Goal: Task Accomplishment & Management: Use online tool/utility

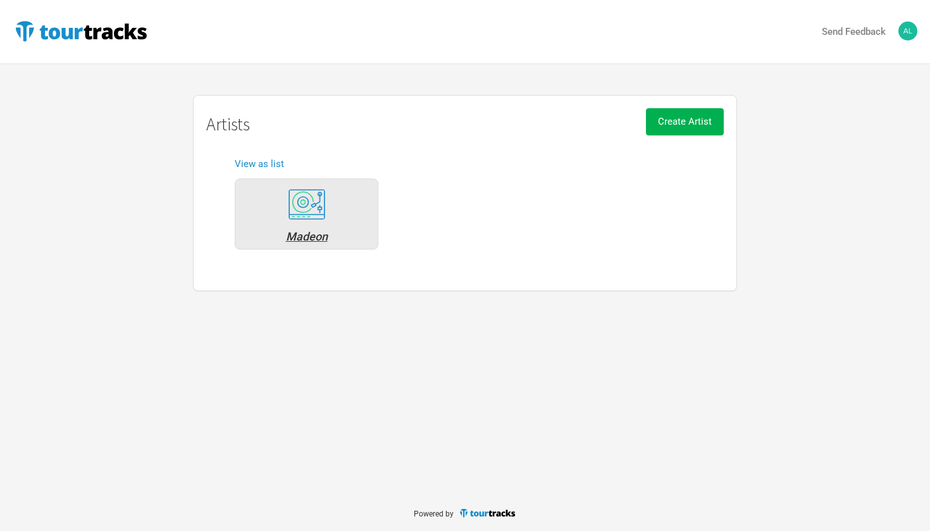
click at [304, 232] on div "Madeon" at bounding box center [307, 236] width 130 height 11
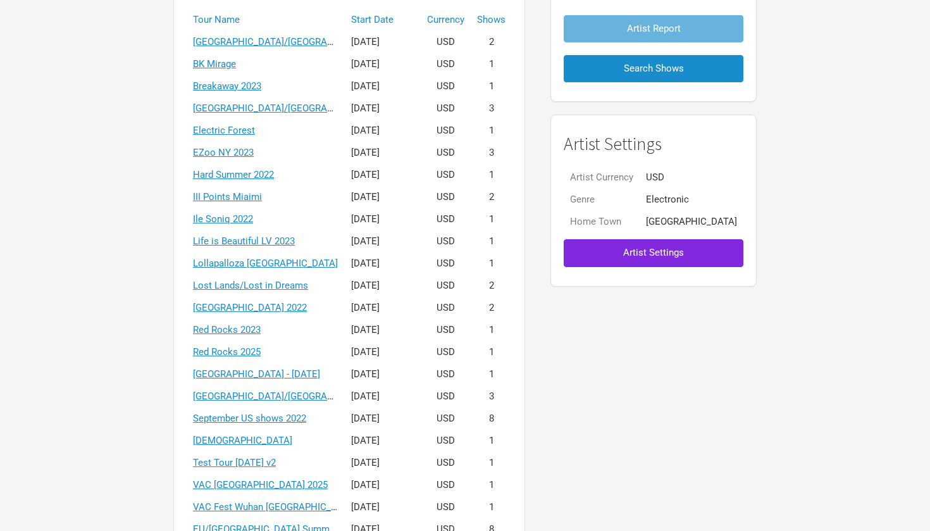
scroll to position [237, 0]
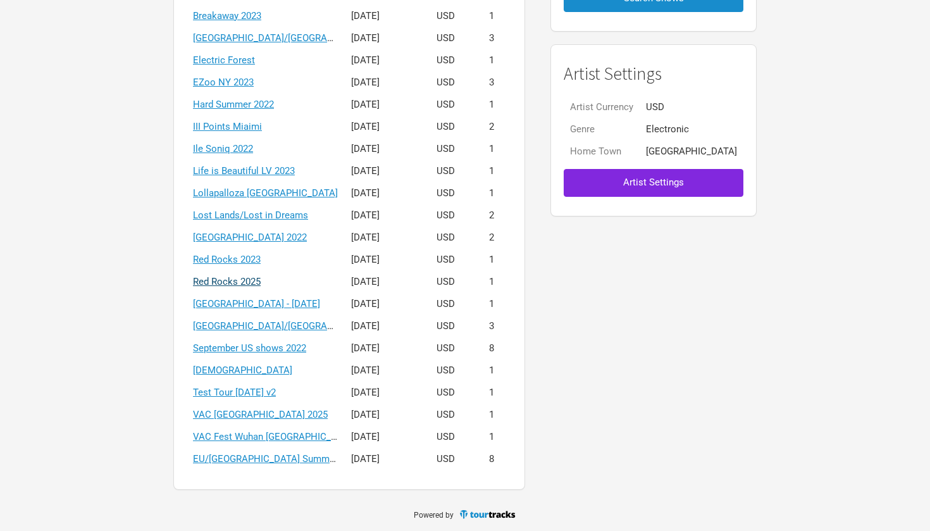
click at [261, 279] on link "Red Rocks 2025" at bounding box center [227, 281] width 68 height 11
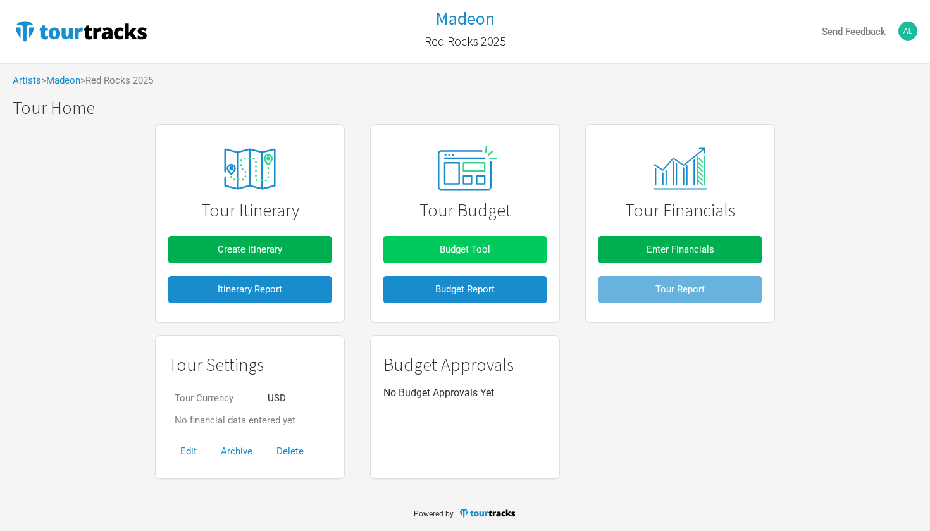
click at [466, 246] on span "Budget Tool" at bounding box center [465, 249] width 51 height 11
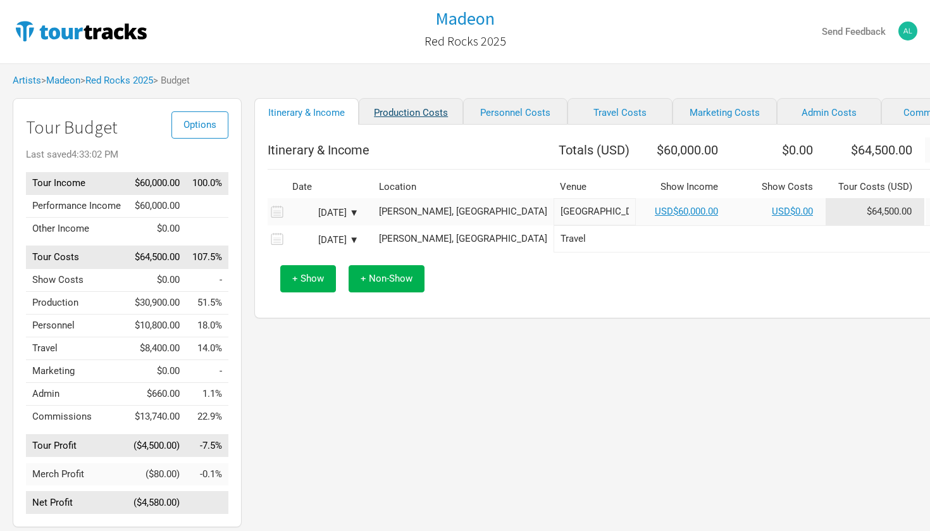
click at [413, 121] on link "Production Costs" at bounding box center [411, 111] width 104 height 27
select select "Shows"
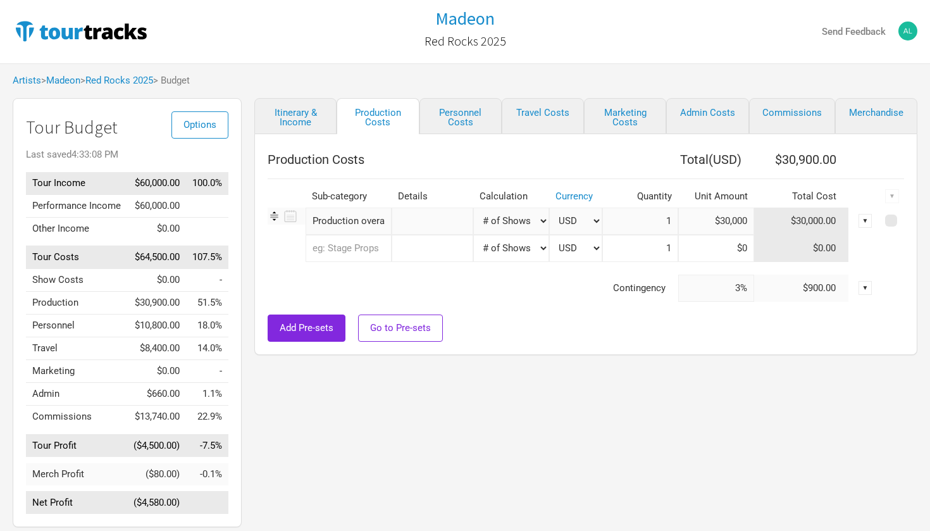
click at [724, 223] on input "$30,000" at bounding box center [716, 221] width 76 height 27
type input "$25,000"
click at [301, 121] on link "Itinerary & Income" at bounding box center [295, 116] width 82 height 36
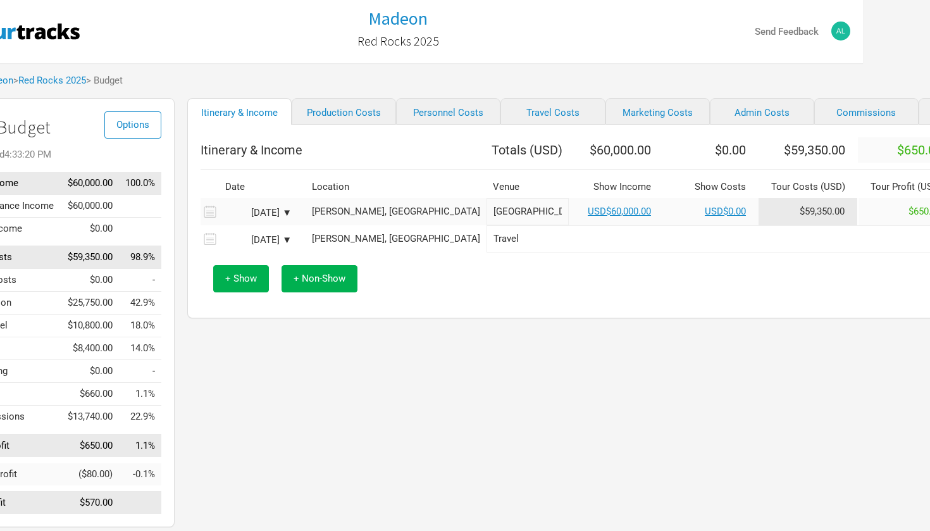
scroll to position [0, 89]
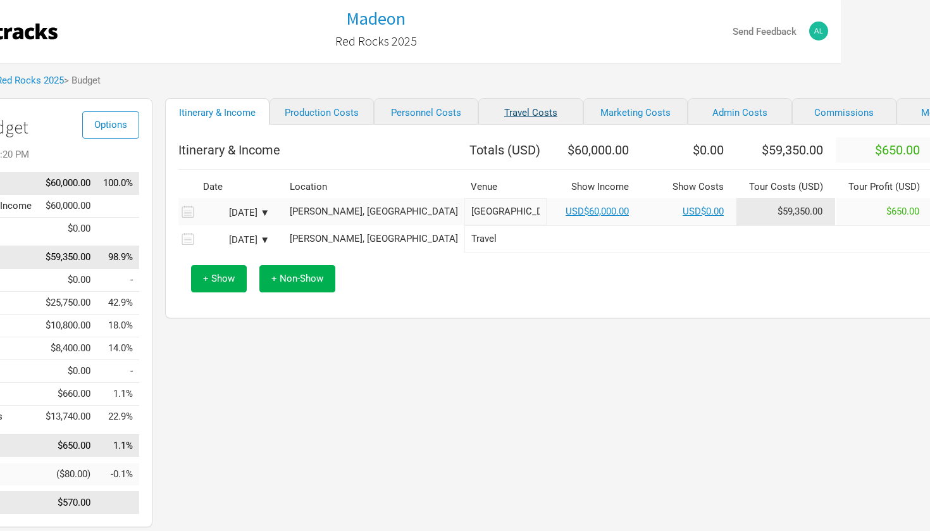
click at [494, 109] on link "Travel Costs" at bounding box center [530, 111] width 104 height 27
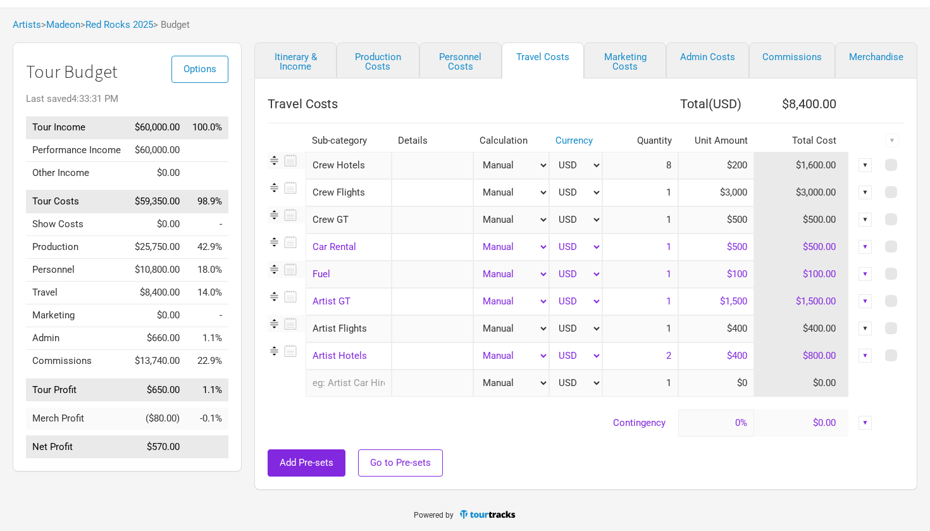
scroll to position [57, 0]
drag, startPoint x: 731, startPoint y: 354, endPoint x: 754, endPoint y: 354, distance: 22.1
click at [754, 354] on input "$400" at bounding box center [716, 354] width 76 height 27
type input "$300"
click at [688, 335] on input "$400" at bounding box center [716, 327] width 76 height 27
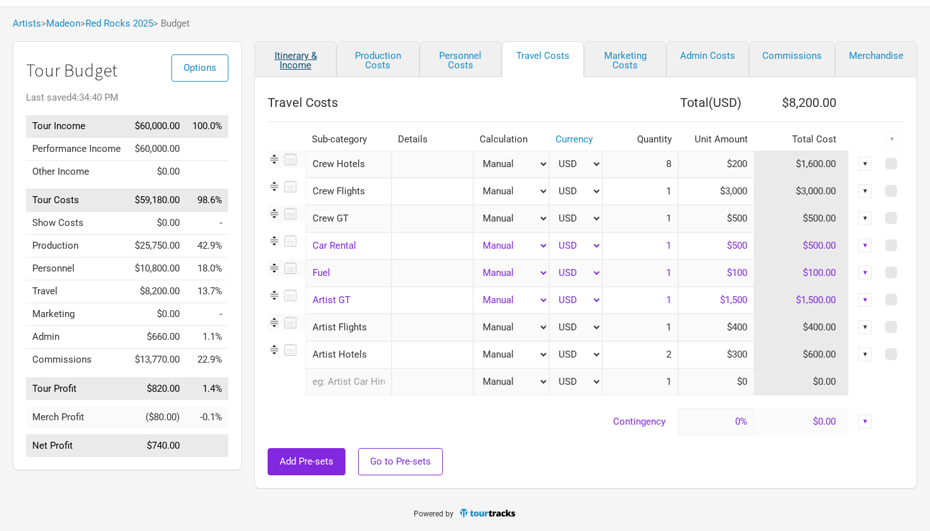
click at [293, 57] on link "Itinerary & Income" at bounding box center [295, 59] width 82 height 36
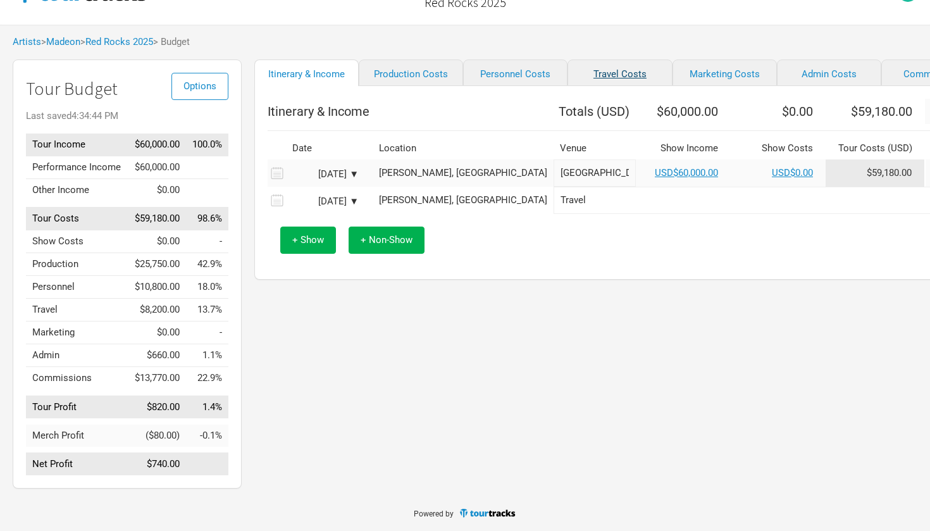
click at [580, 71] on link "Travel Costs" at bounding box center [620, 72] width 104 height 27
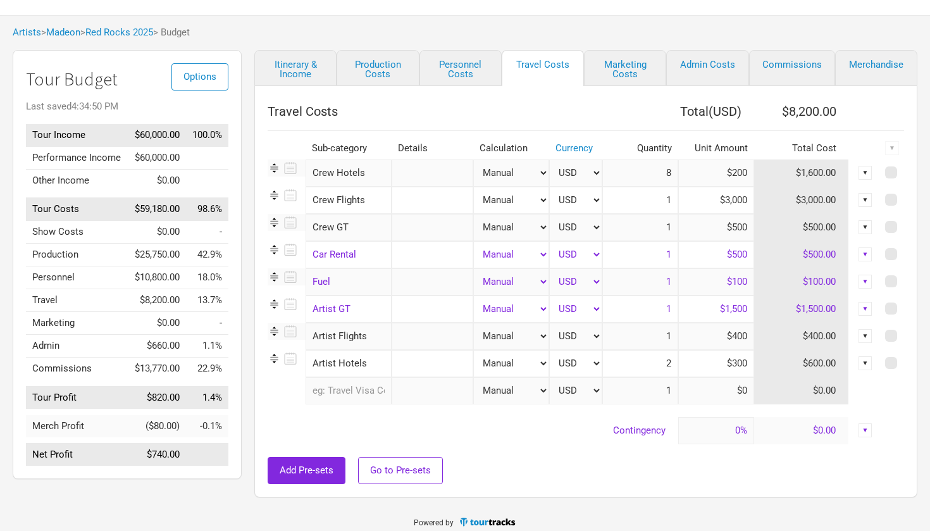
drag, startPoint x: 733, startPoint y: 363, endPoint x: 763, endPoint y: 362, distance: 30.4
click at [763, 362] on tr "Artist Hotels 1 selection Manual # of Shows # of Show Days # of Non-Show Days #…" at bounding box center [586, 363] width 637 height 27
type input "$400"
click at [704, 334] on input "$400" at bounding box center [716, 336] width 76 height 27
click at [296, 72] on link "Itinerary & Income" at bounding box center [295, 68] width 82 height 36
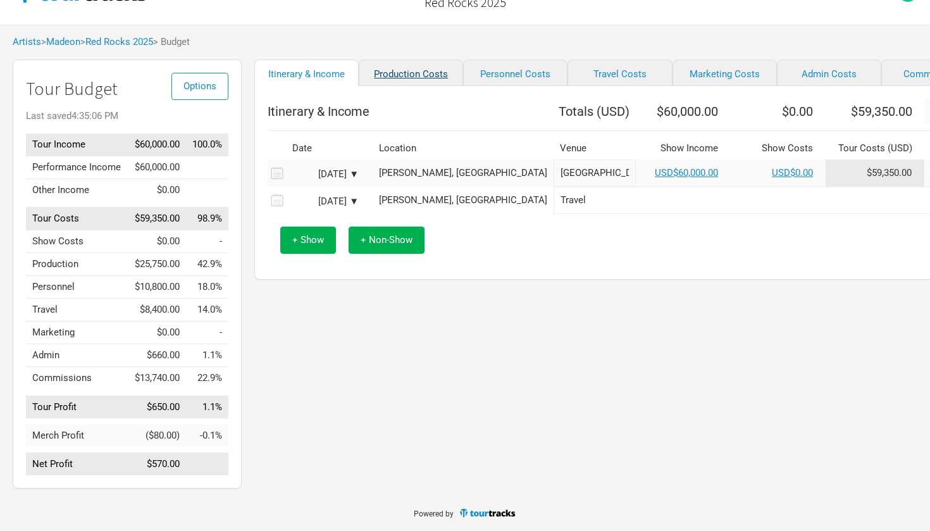
click at [409, 69] on link "Production Costs" at bounding box center [411, 72] width 104 height 27
select select "Shows"
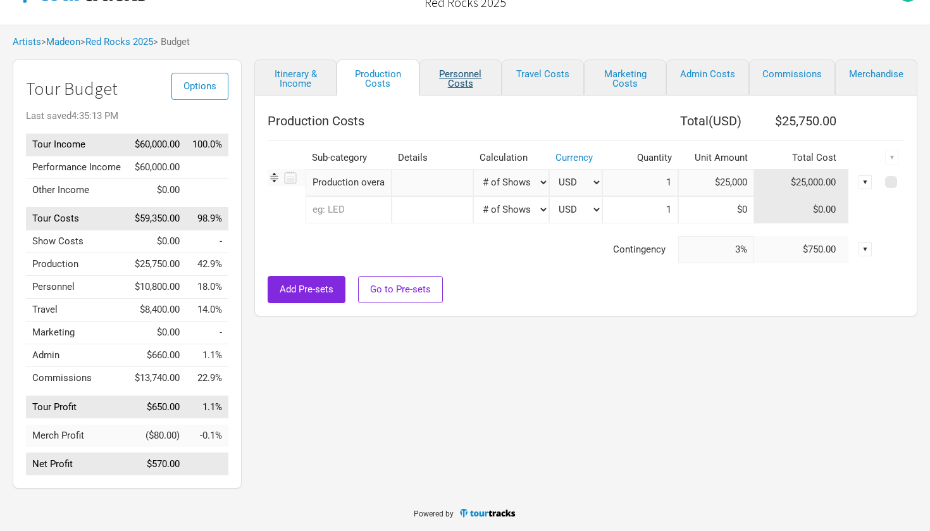
click at [467, 70] on link "Personnel Costs" at bounding box center [461, 77] width 82 height 36
select select "Shows"
select select "Total Days"
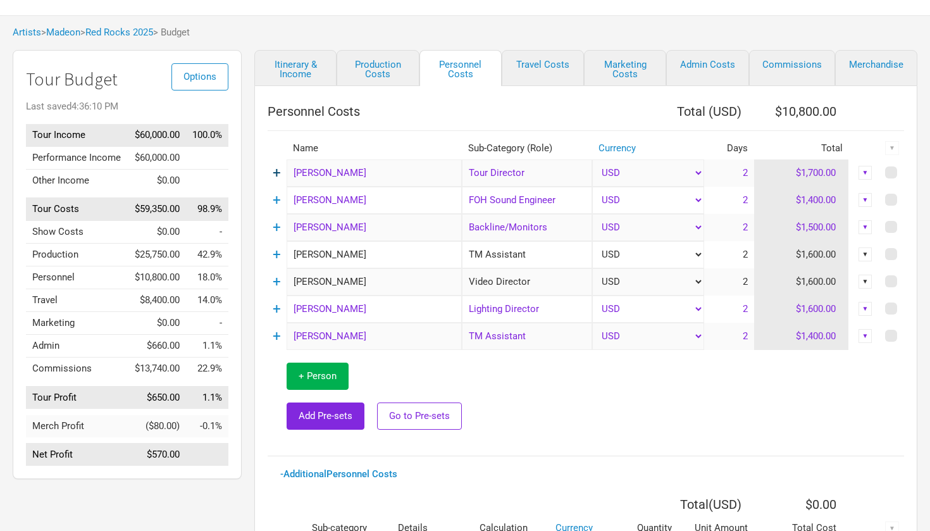
click at [275, 173] on link "+" at bounding box center [277, 173] width 8 height 16
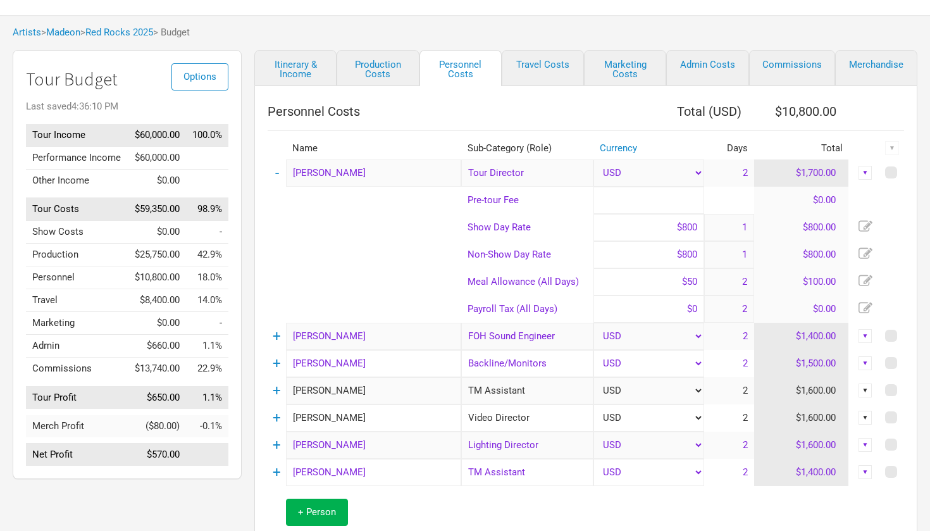
click at [681, 200] on input at bounding box center [649, 200] width 111 height 27
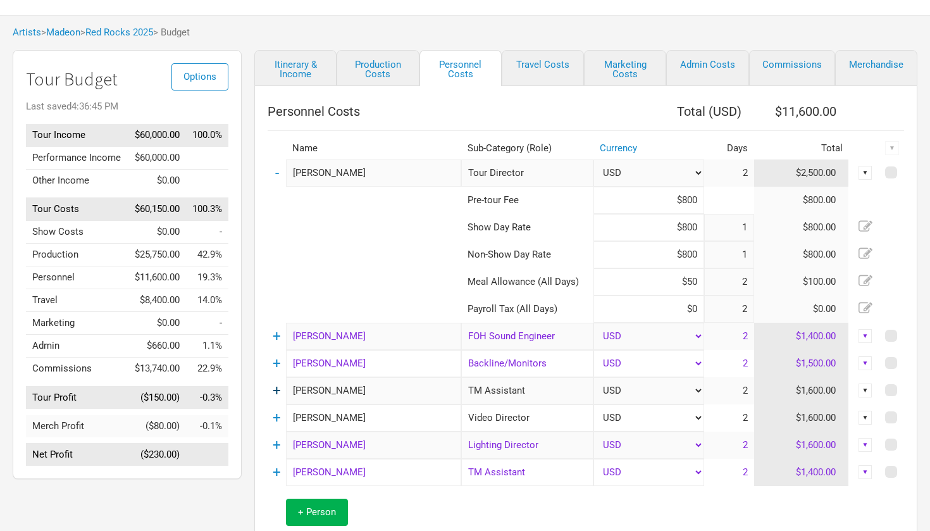
type input "$800"
click at [276, 392] on link "+" at bounding box center [277, 390] width 8 height 16
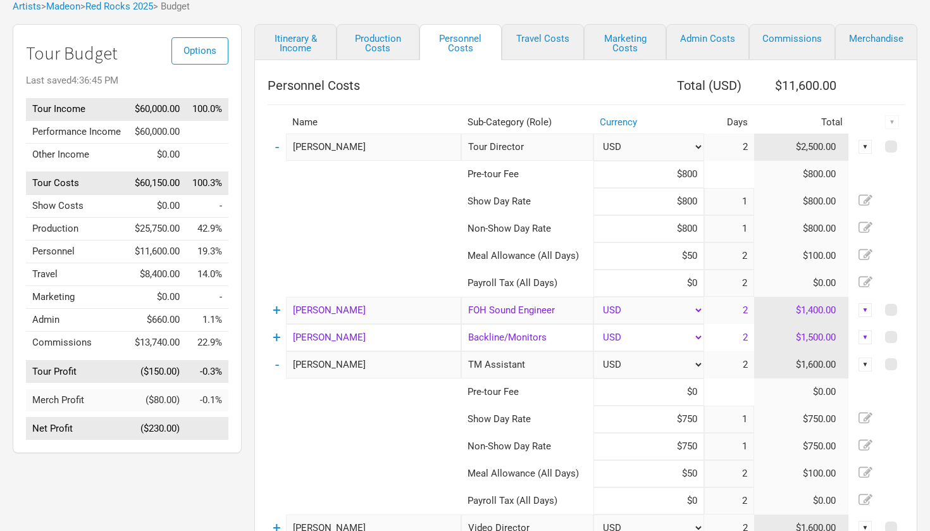
scroll to position [75, 0]
click at [687, 395] on input at bounding box center [649, 390] width 111 height 27
type input "$750"
click at [295, 36] on link "Itinerary & Income" at bounding box center [295, 41] width 82 height 36
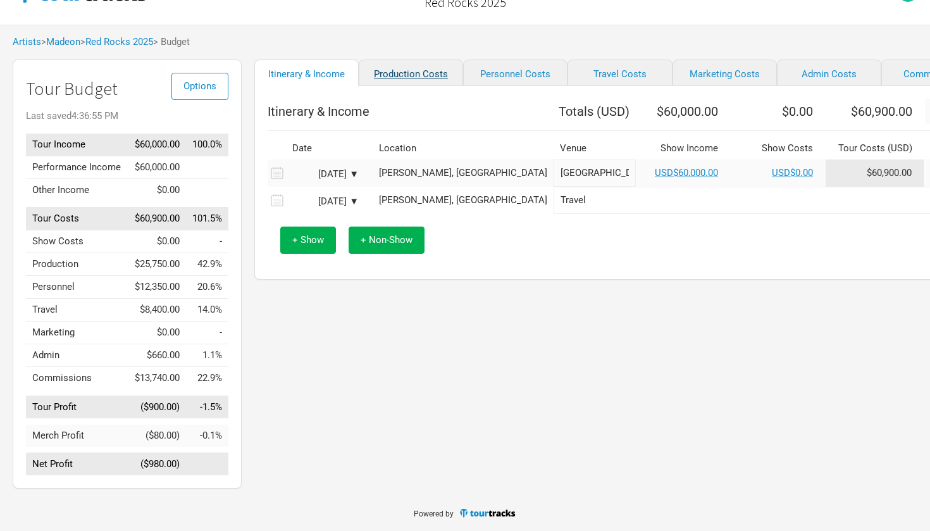
click at [395, 66] on link "Production Costs" at bounding box center [411, 72] width 104 height 27
select select "Shows"
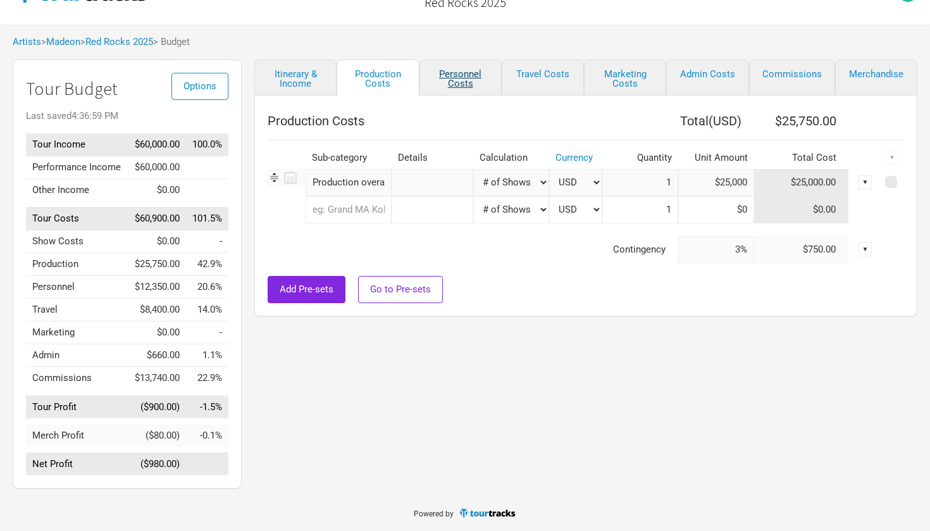
click at [464, 69] on link "Personnel Costs" at bounding box center [461, 77] width 82 height 36
select select "Shows"
select select "Total Days"
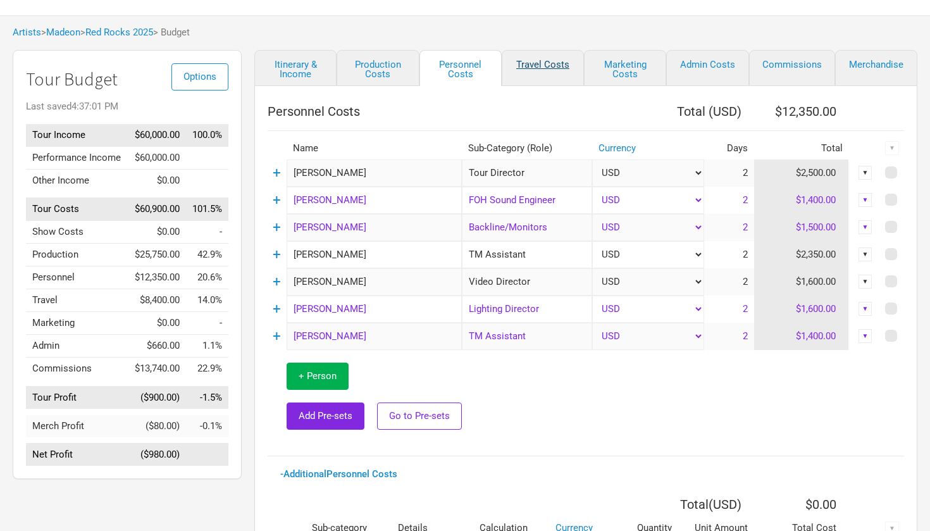
click at [554, 66] on link "Travel Costs" at bounding box center [543, 68] width 82 height 36
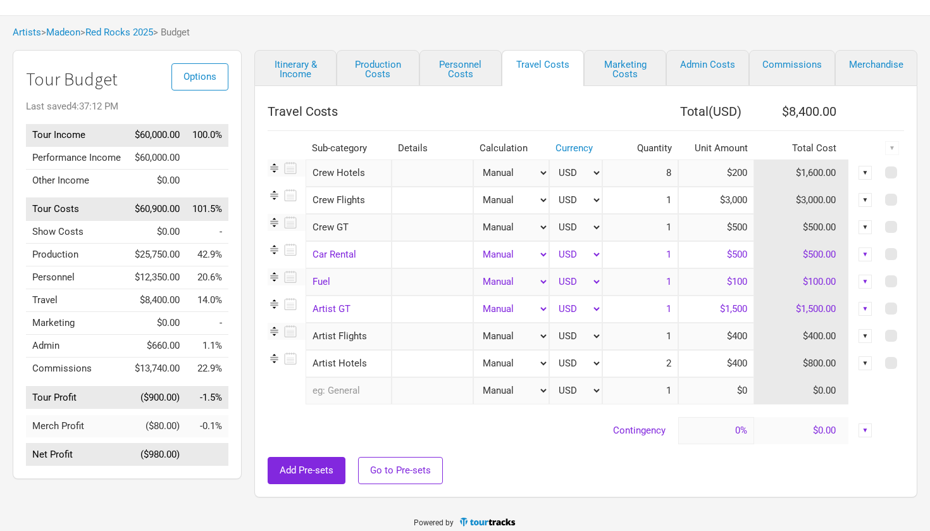
click at [735, 201] on input "$3,000" at bounding box center [716, 200] width 76 height 27
type input "$3,500"
click at [693, 198] on input "$3,500" at bounding box center [716, 200] width 76 height 27
click at [298, 78] on link "Itinerary & Income" at bounding box center [295, 68] width 82 height 36
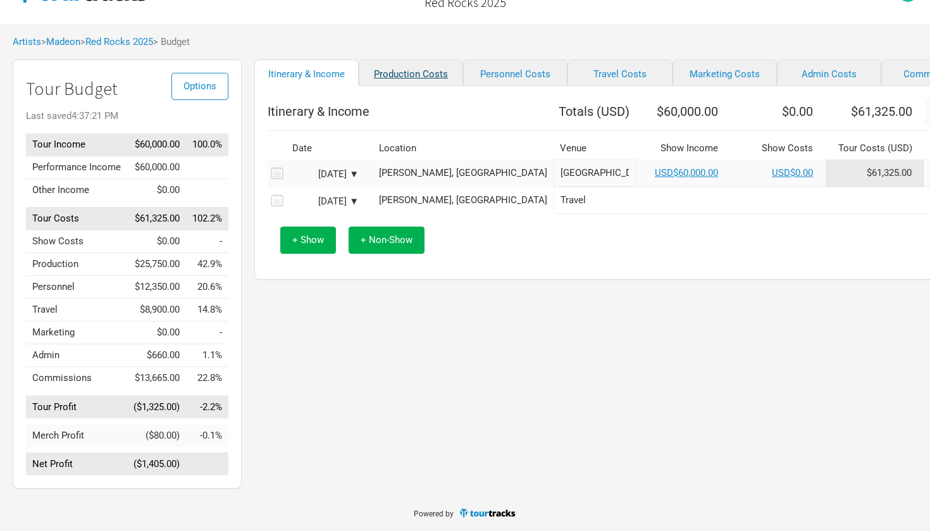
click at [398, 70] on link "Production Costs" at bounding box center [411, 72] width 104 height 27
select select "Shows"
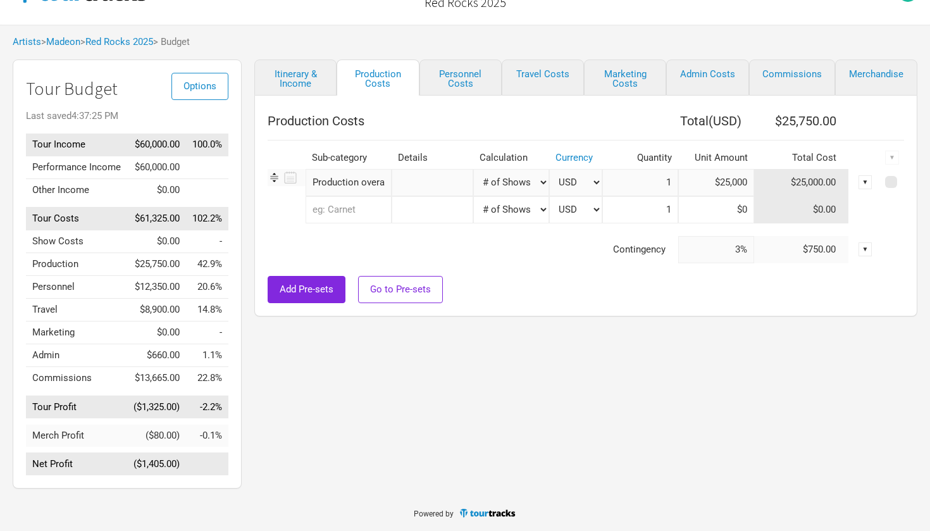
drag, startPoint x: 719, startPoint y: 171, endPoint x: 757, endPoint y: 175, distance: 38.7
click at [757, 175] on tr "Production overage 1 selection Manual # of Shows # of Show Days # of Non-Show D…" at bounding box center [586, 182] width 637 height 27
paste input "99,565.43"
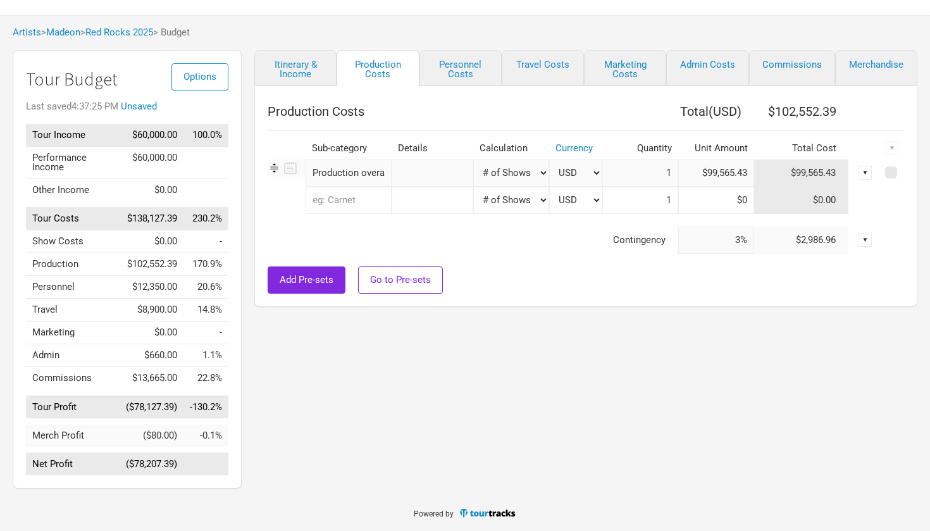
click at [716, 173] on input "$99,565.43" at bounding box center [716, 172] width 76 height 27
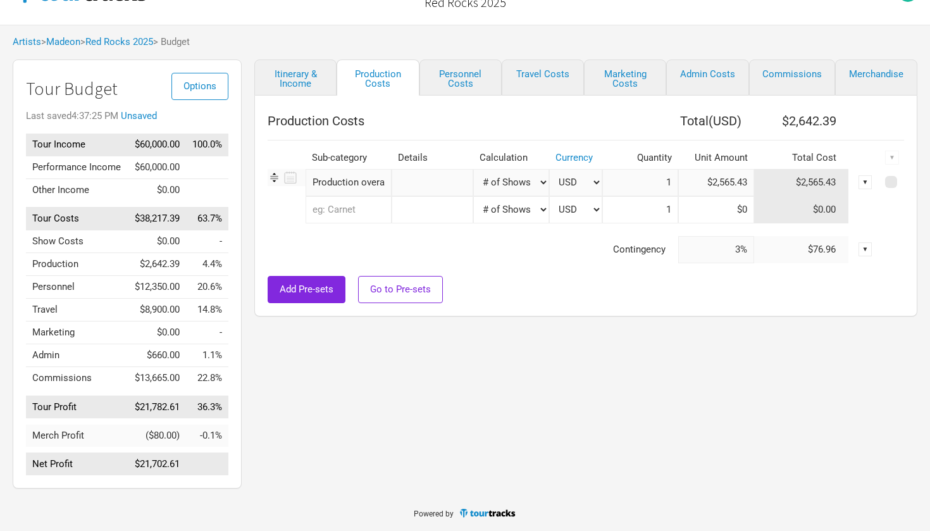
type input "$24,565.43"
click at [299, 75] on link "Itinerary & Income" at bounding box center [295, 77] width 82 height 36
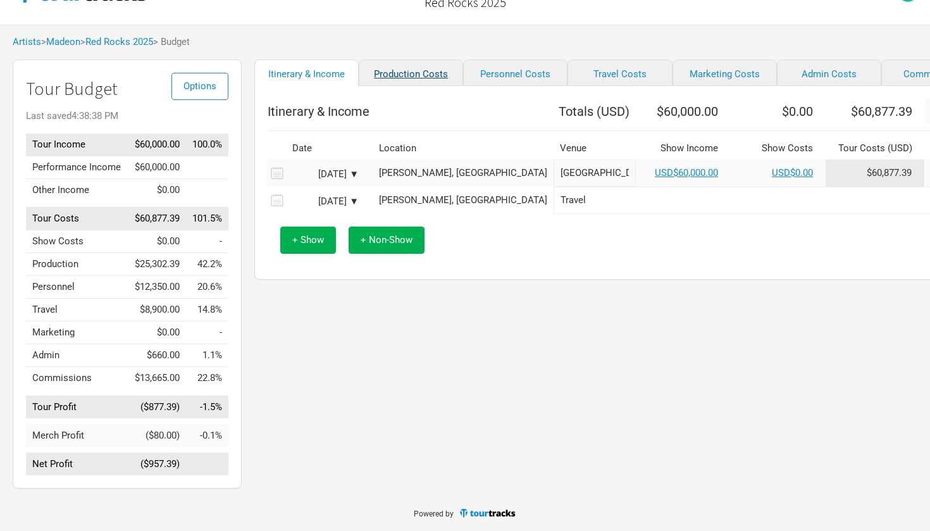
click at [398, 77] on link "Production Costs" at bounding box center [411, 72] width 104 height 27
select select "Shows"
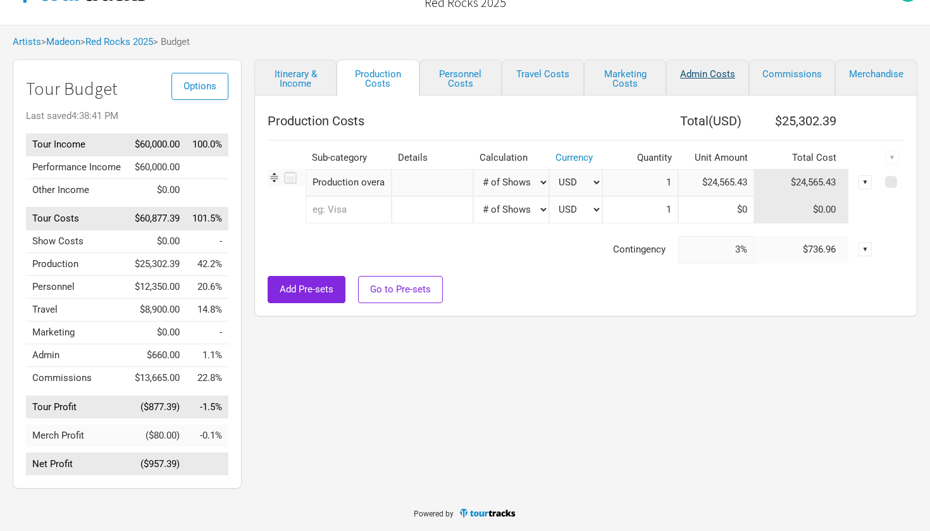
click at [702, 63] on link "Admin Costs" at bounding box center [707, 77] width 82 height 36
type input "0%"
select select "Shows"
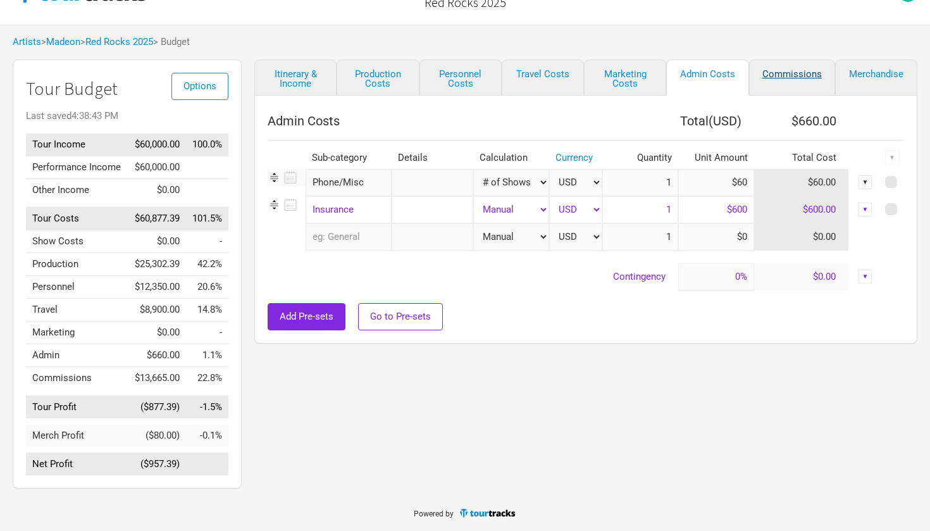
click at [781, 67] on link "Commissions" at bounding box center [792, 77] width 86 height 36
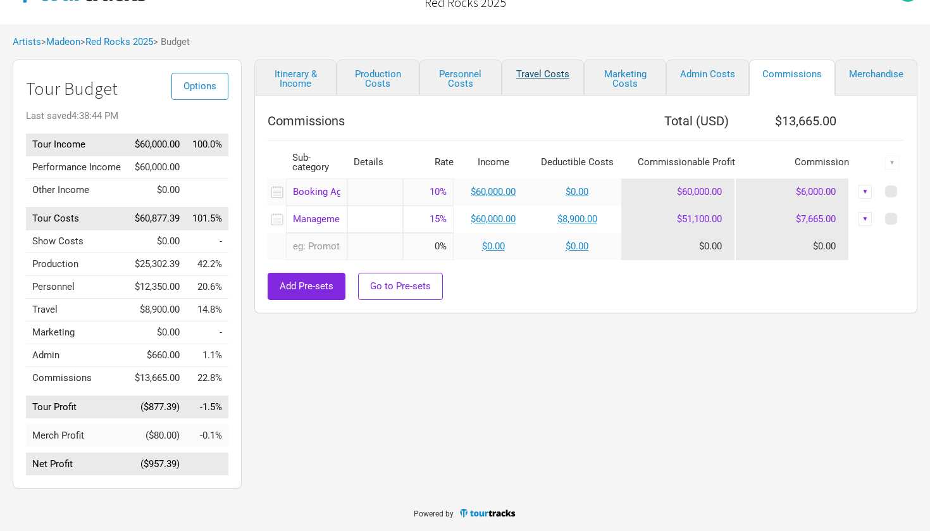
click at [555, 67] on link "Travel Costs" at bounding box center [543, 77] width 82 height 36
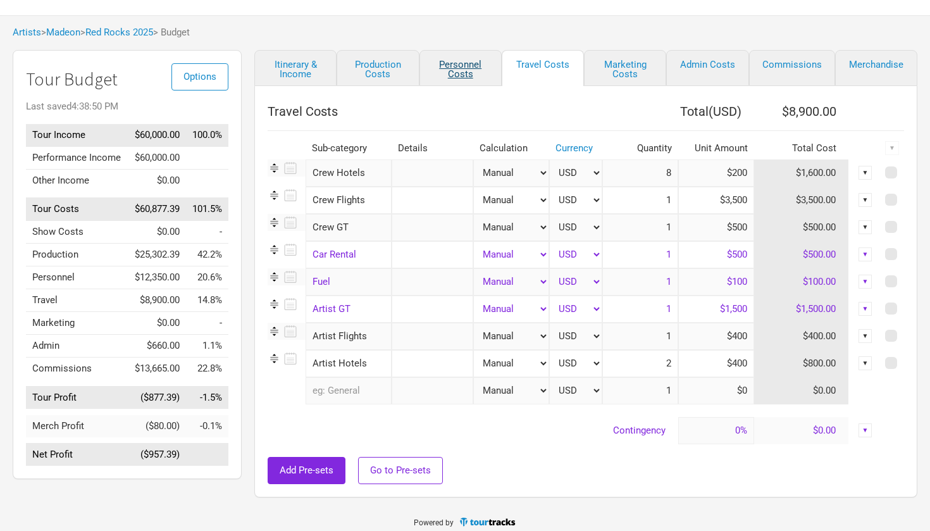
click at [461, 68] on link "Personnel Costs" at bounding box center [461, 68] width 82 height 36
select select "Shows"
select select "Total Days"
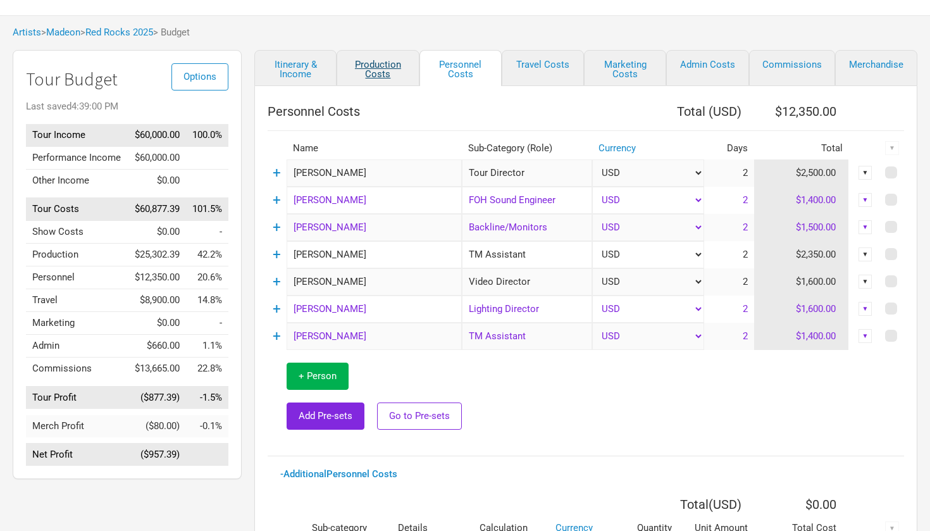
click at [381, 67] on link "Production Costs" at bounding box center [378, 68] width 82 height 36
select select "Shows"
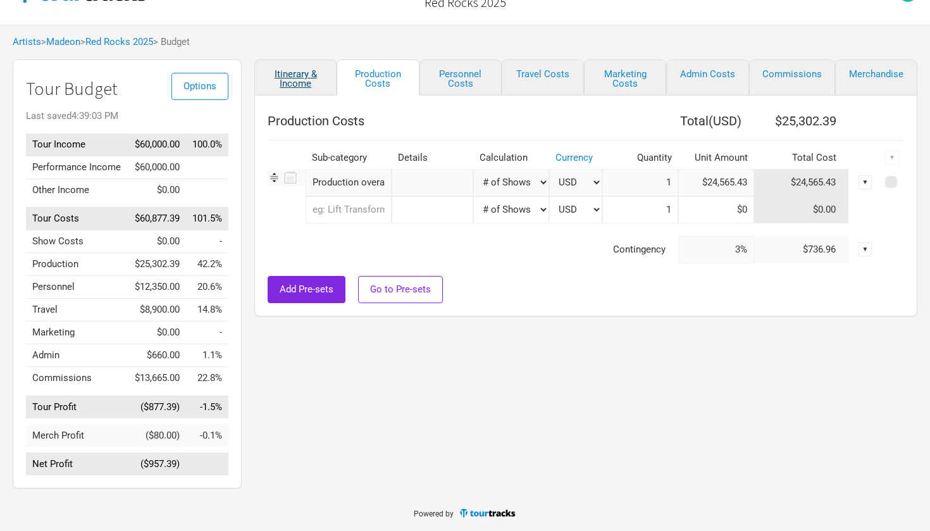
click at [299, 66] on link "Itinerary & Income" at bounding box center [295, 77] width 82 height 36
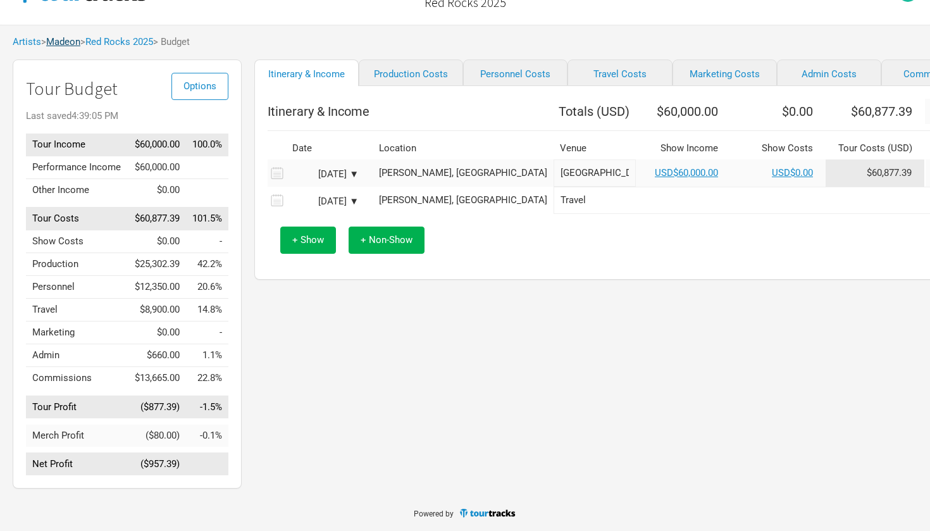
click at [66, 36] on link "Madeon" at bounding box center [63, 41] width 34 height 11
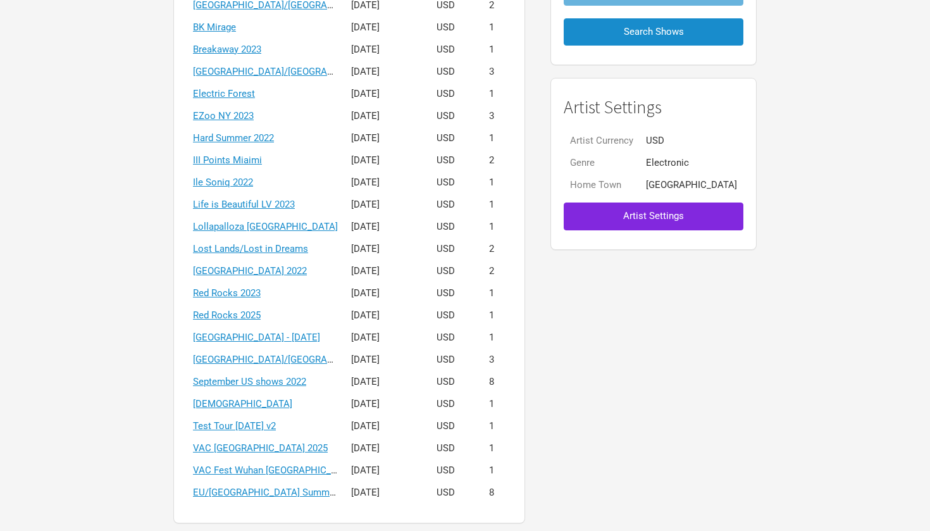
scroll to position [237, 0]
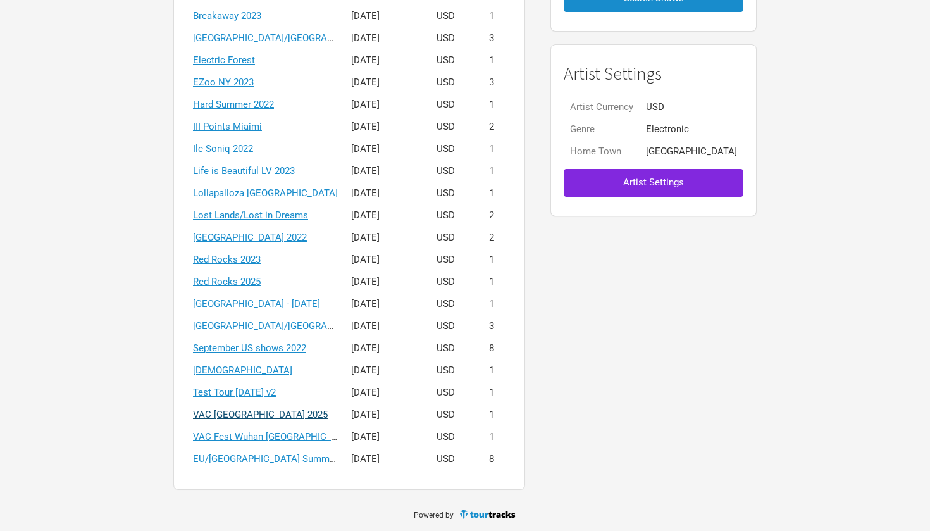
click at [282, 414] on link "VAC [GEOGRAPHIC_DATA] 2025" at bounding box center [260, 414] width 135 height 11
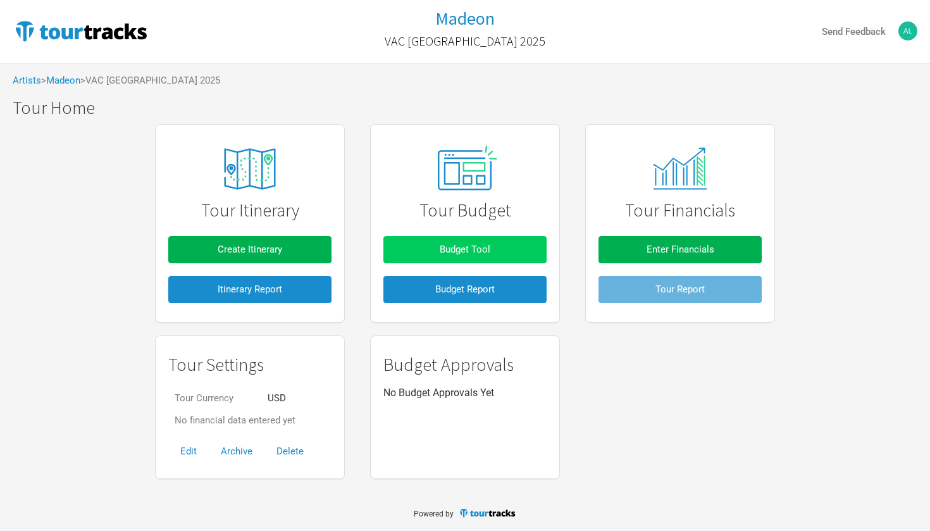
click at [456, 247] on span "Budget Tool" at bounding box center [465, 249] width 51 height 11
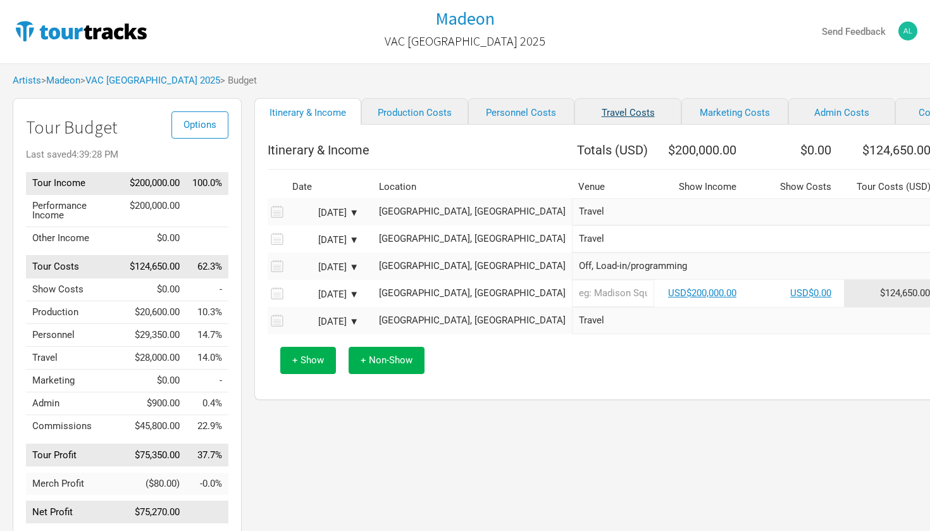
click at [575, 110] on link "Travel Costs" at bounding box center [628, 111] width 107 height 27
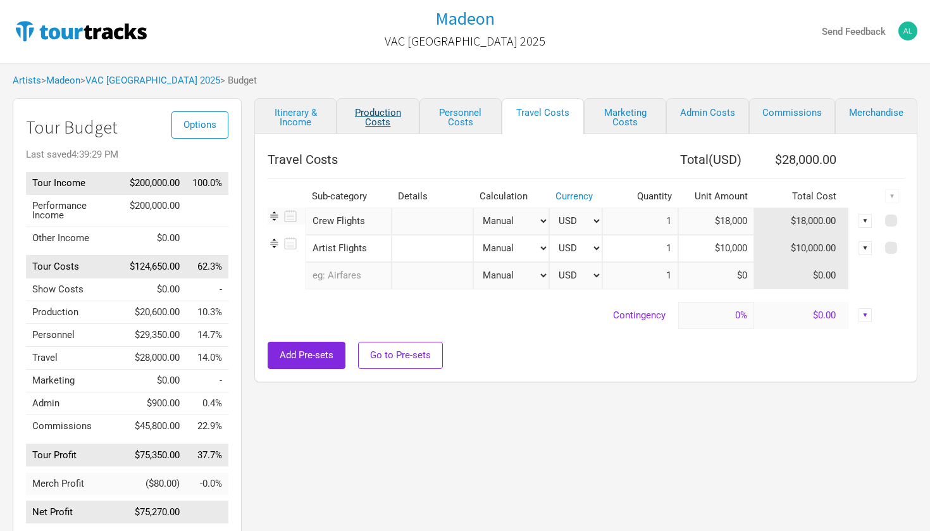
click at [383, 111] on link "Production Costs" at bounding box center [378, 116] width 82 height 36
type input "3%"
select select "Shows"
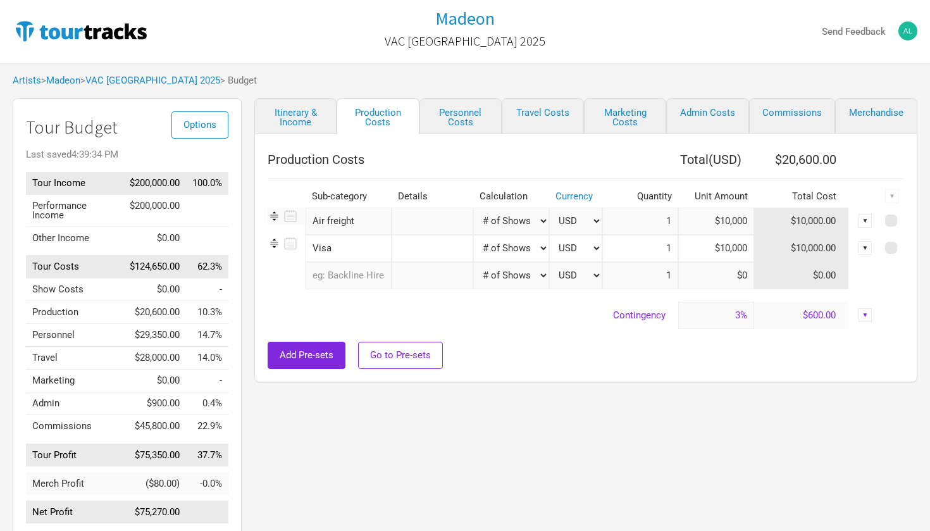
drag, startPoint x: 748, startPoint y: 247, endPoint x: 720, endPoint y: 251, distance: 28.1
click at [720, 251] on input "$10,000" at bounding box center [716, 248] width 76 height 27
type input "$7,000"
click at [301, 123] on link "Itinerary & Income" at bounding box center [295, 116] width 82 height 36
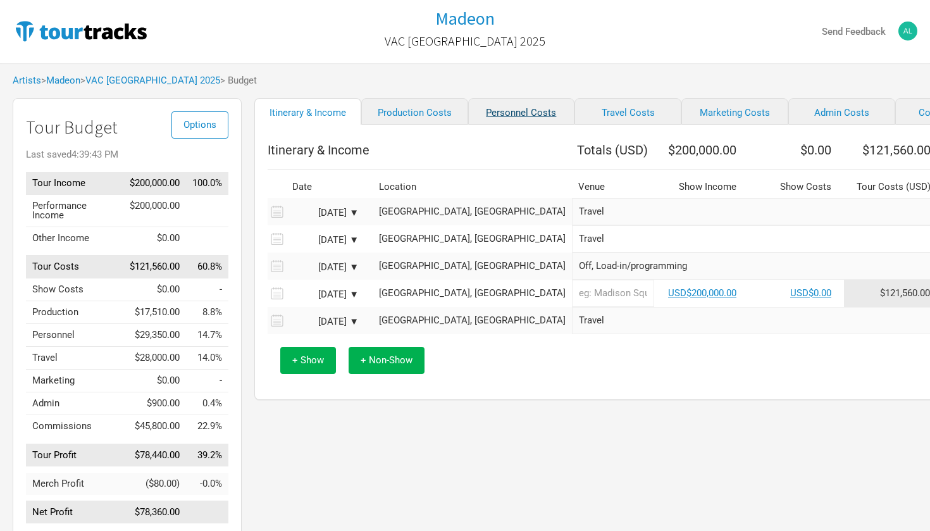
click at [473, 113] on link "Personnel Costs" at bounding box center [521, 111] width 107 height 27
select select "Shows"
select select "Total Days"
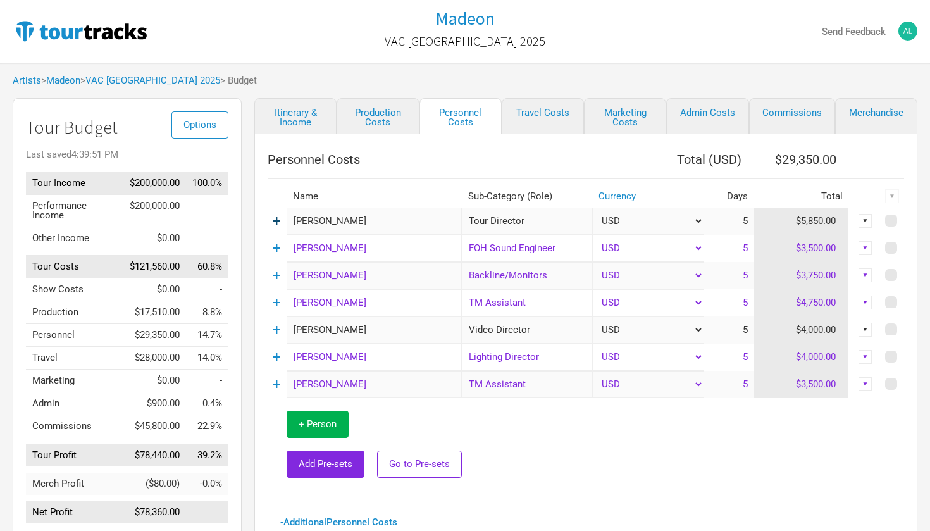
click at [280, 217] on link "+" at bounding box center [277, 221] width 8 height 16
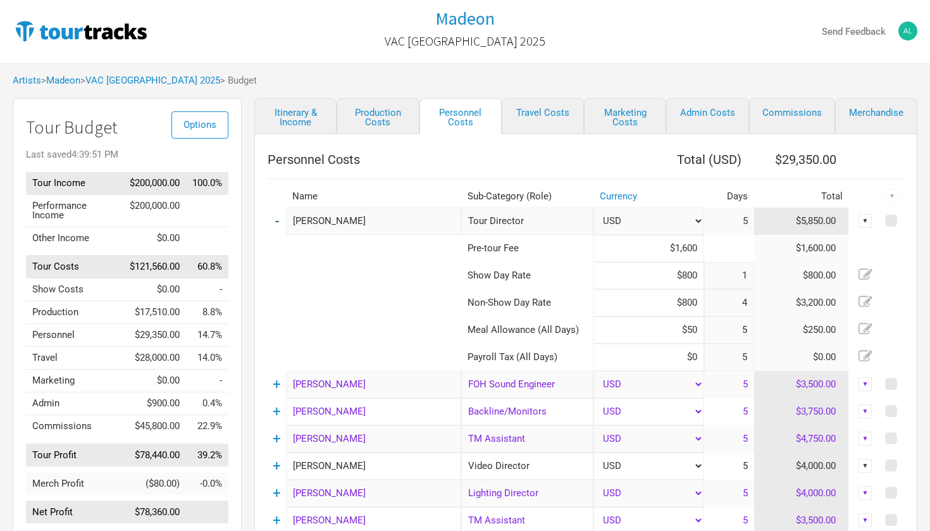
click at [275, 223] on link "-" at bounding box center [277, 221] width 4 height 16
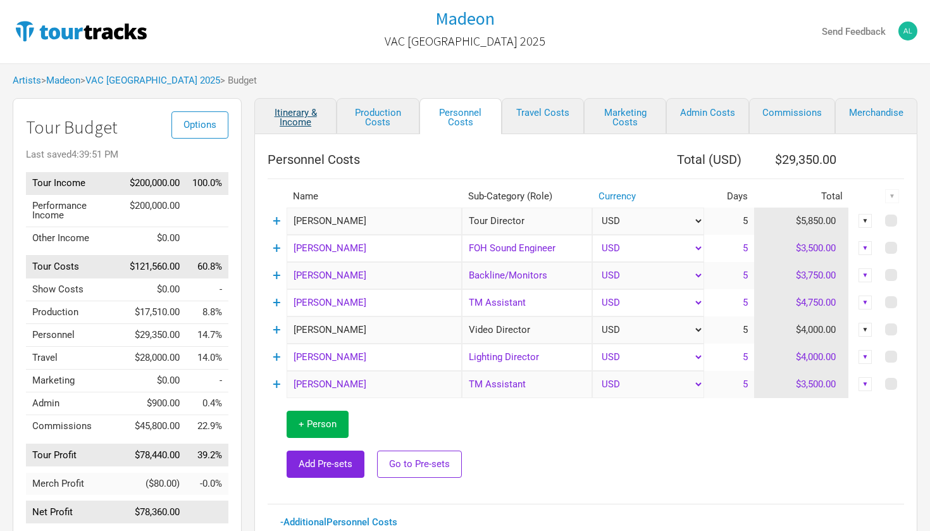
click at [301, 115] on link "Itinerary & Income" at bounding box center [295, 116] width 82 height 36
